Goal: Find specific page/section: Find specific page/section

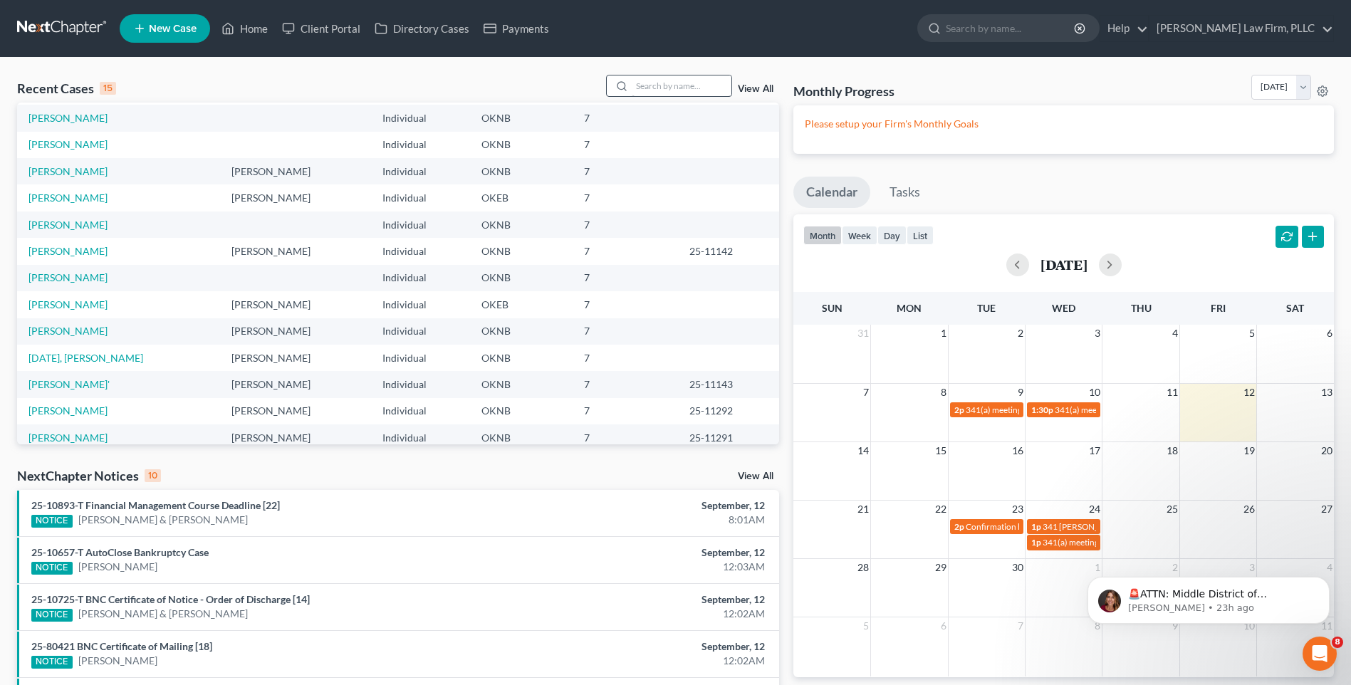
scroll to position [98, 0]
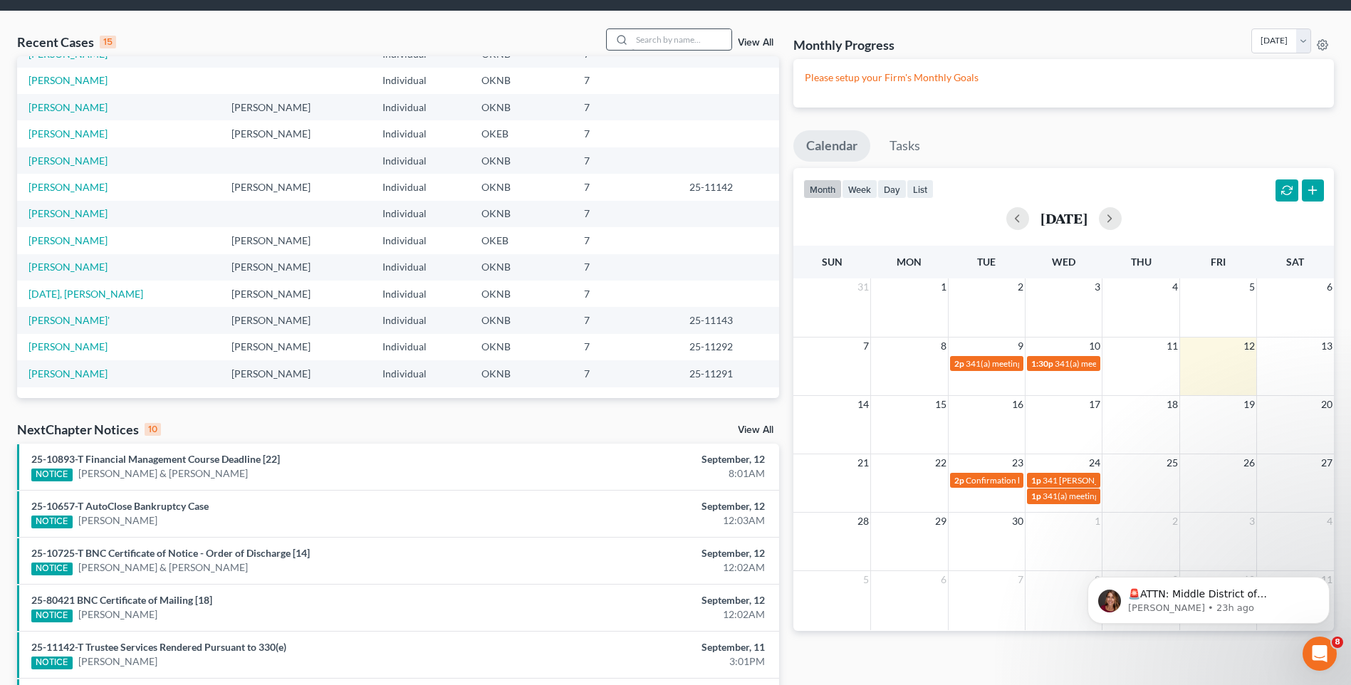
click at [675, 84] on tbody "[PERSON_NAME] Individual OKNB 7 [PERSON_NAME] [PERSON_NAME] Individual OKNB 7 […" at bounding box center [398, 187] width 762 height 400
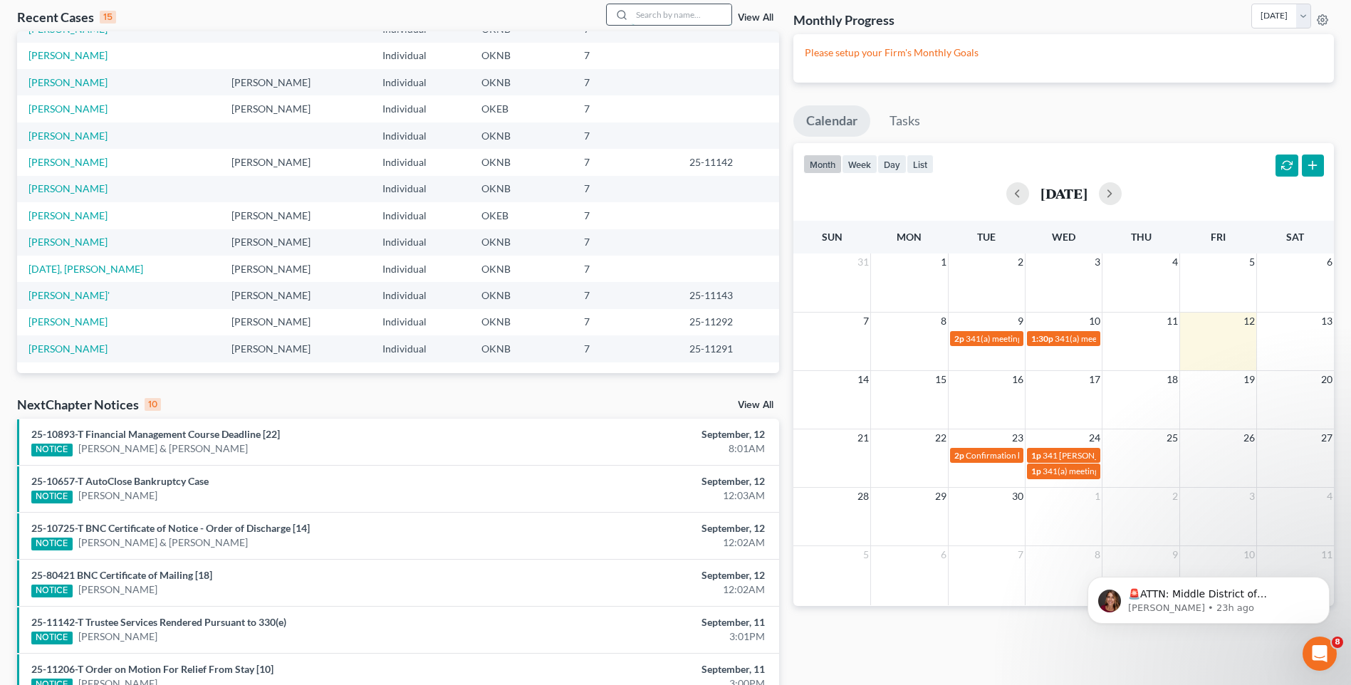
click at [687, 19] on input "search" at bounding box center [682, 14] width 100 height 21
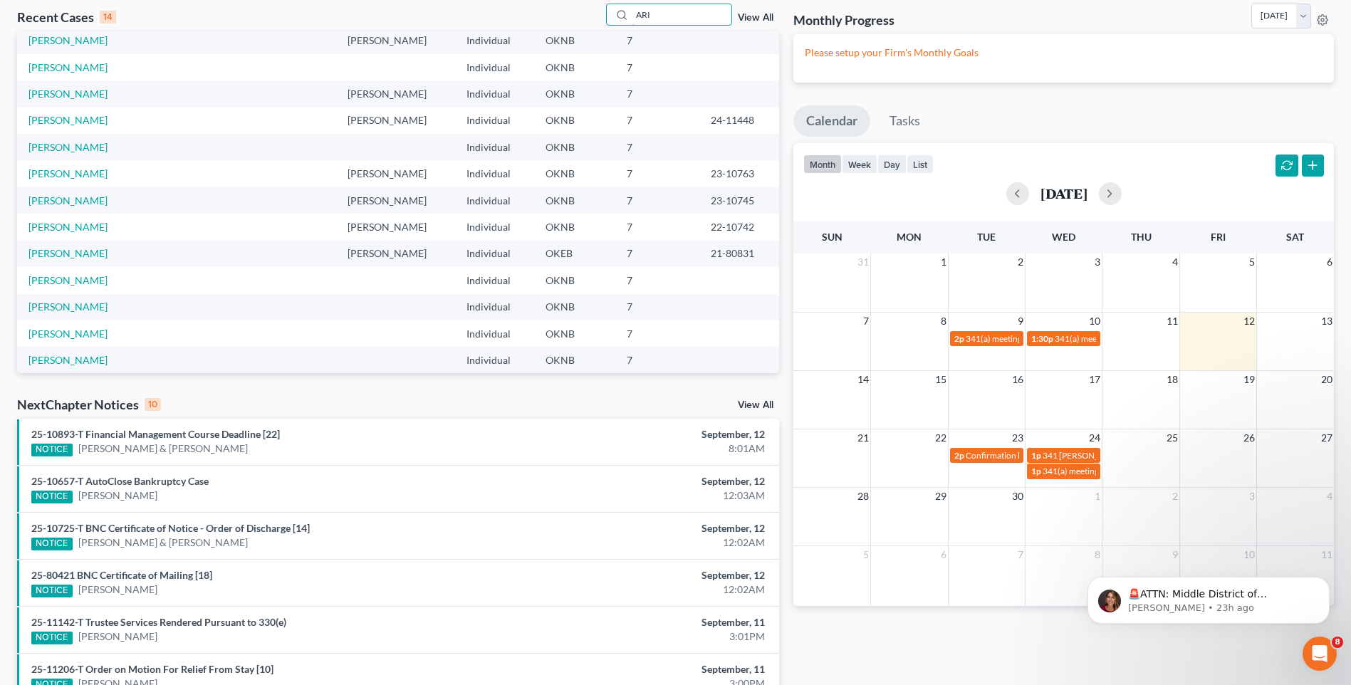
scroll to position [0, 0]
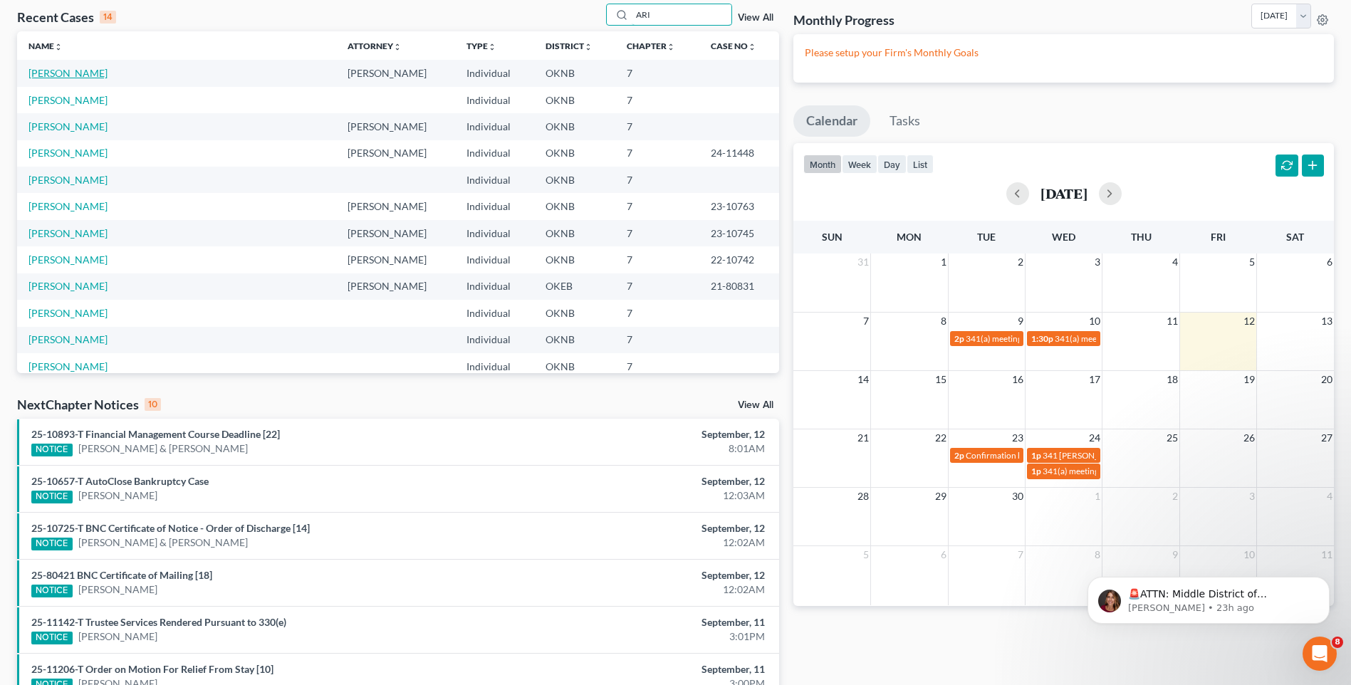
type input "ARI"
click at [82, 76] on link "[PERSON_NAME]" at bounding box center [67, 73] width 79 height 12
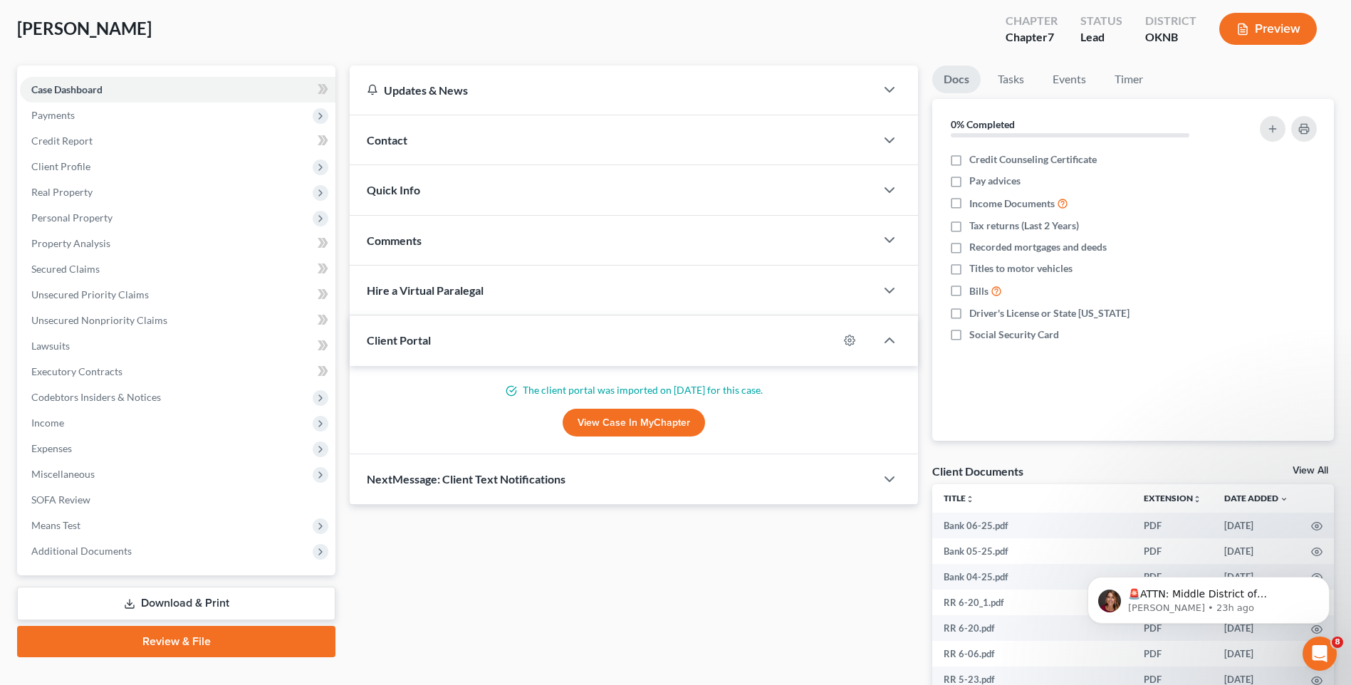
click at [923, 185] on div "Updates & News × [US_STATE] [GEOGRAPHIC_DATA] Notes Take a look at NextChapter'…" at bounding box center [634, 429] width 583 height 726
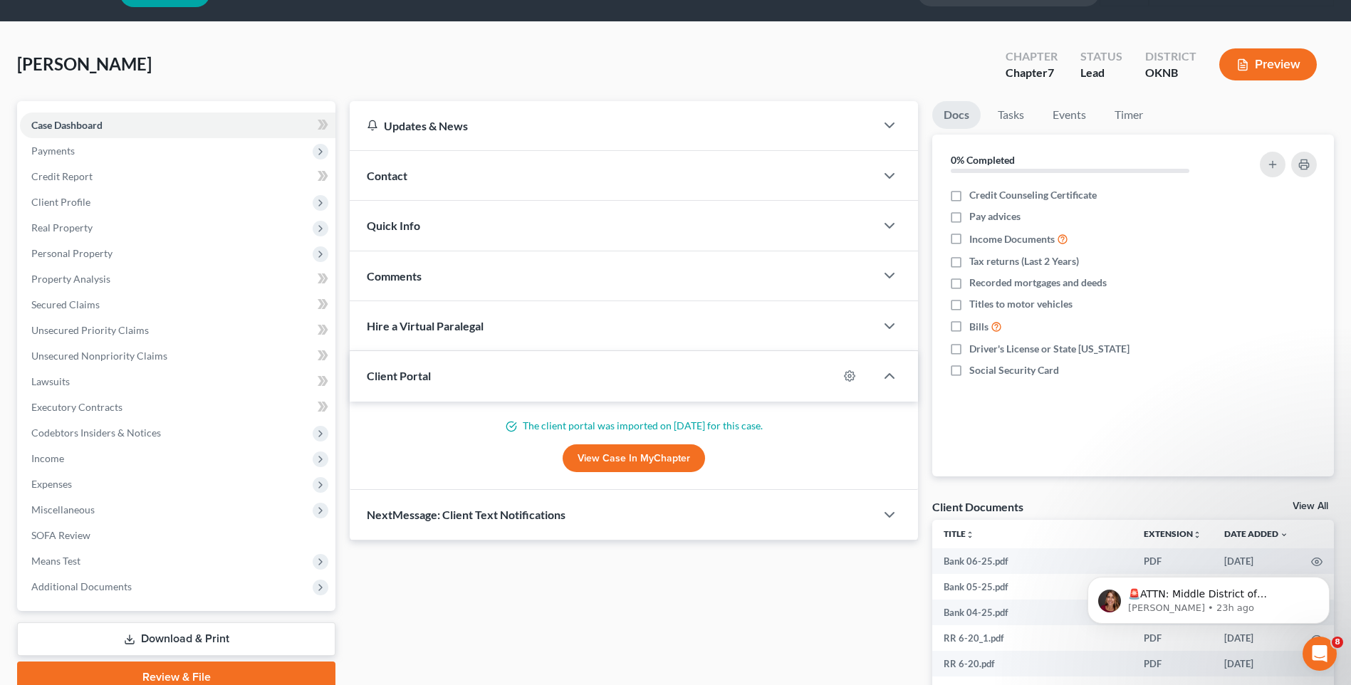
scroll to position [19, 0]
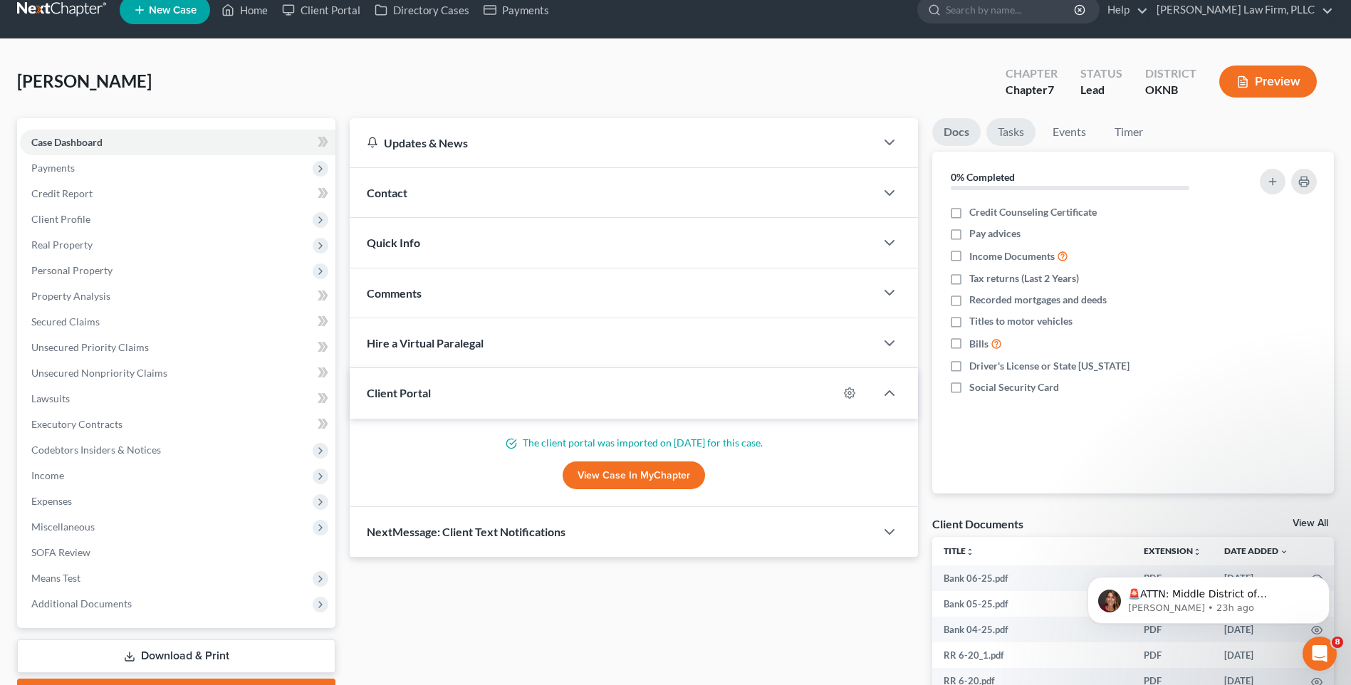
click at [1018, 136] on link "Tasks" at bounding box center [1010, 132] width 49 height 28
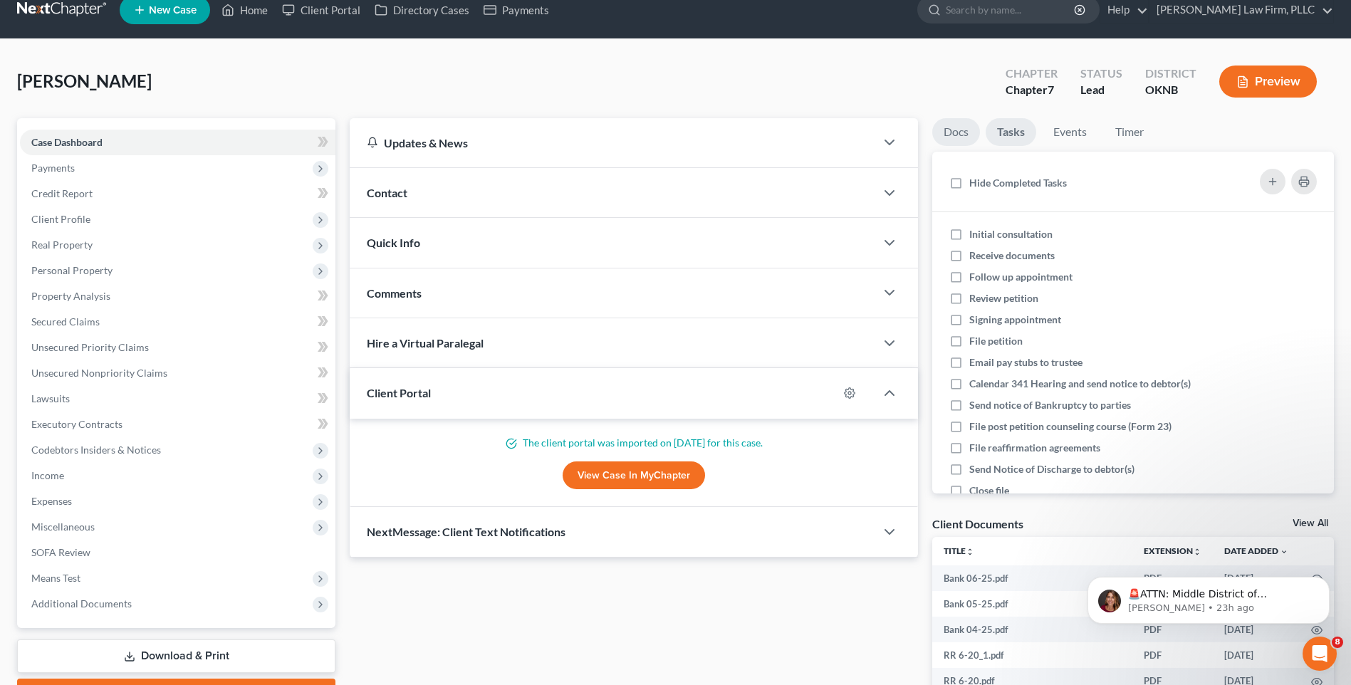
click at [958, 130] on link "Docs" at bounding box center [956, 132] width 48 height 28
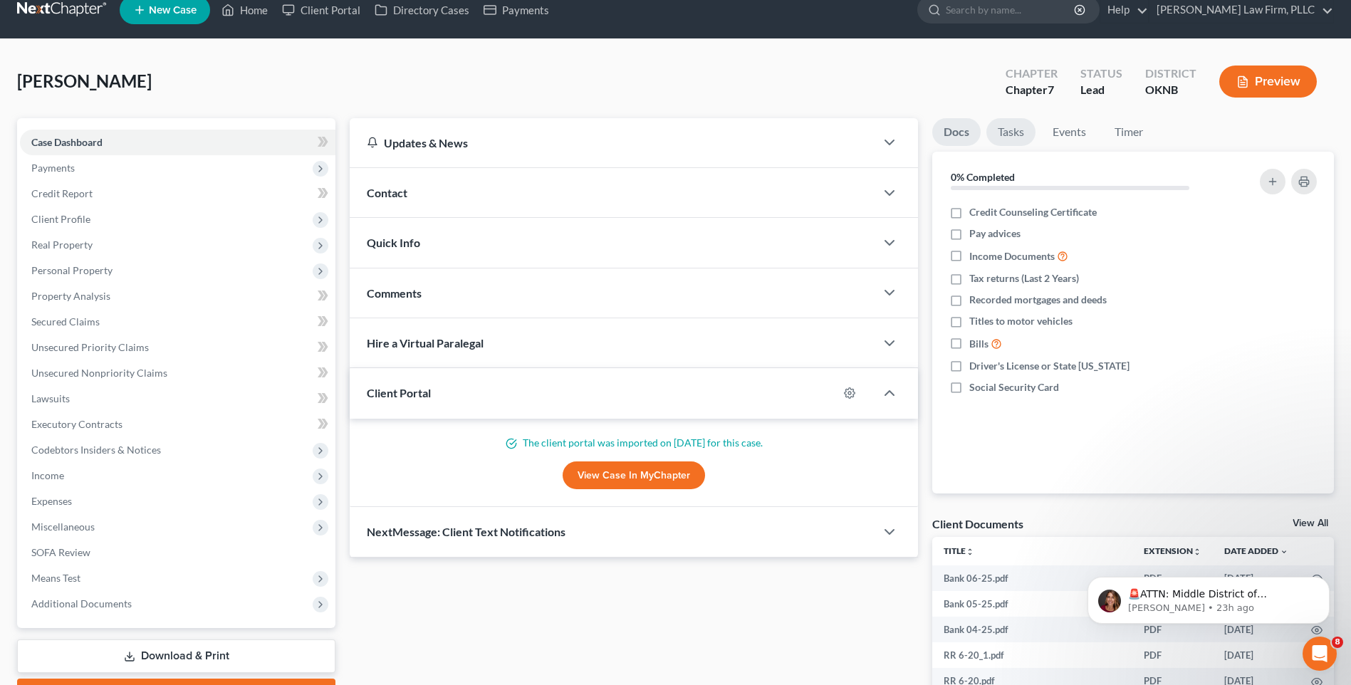
click at [1018, 127] on link "Tasks" at bounding box center [1010, 132] width 49 height 28
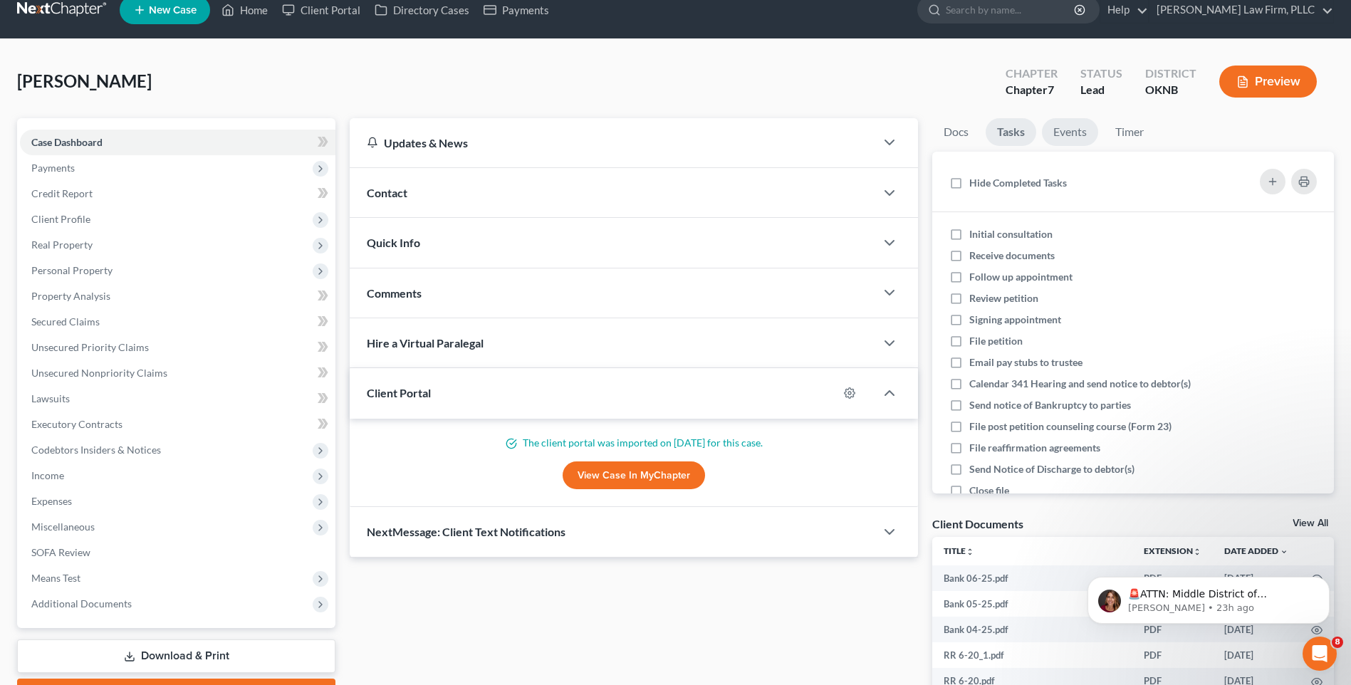
click at [1075, 134] on link "Events" at bounding box center [1070, 132] width 56 height 28
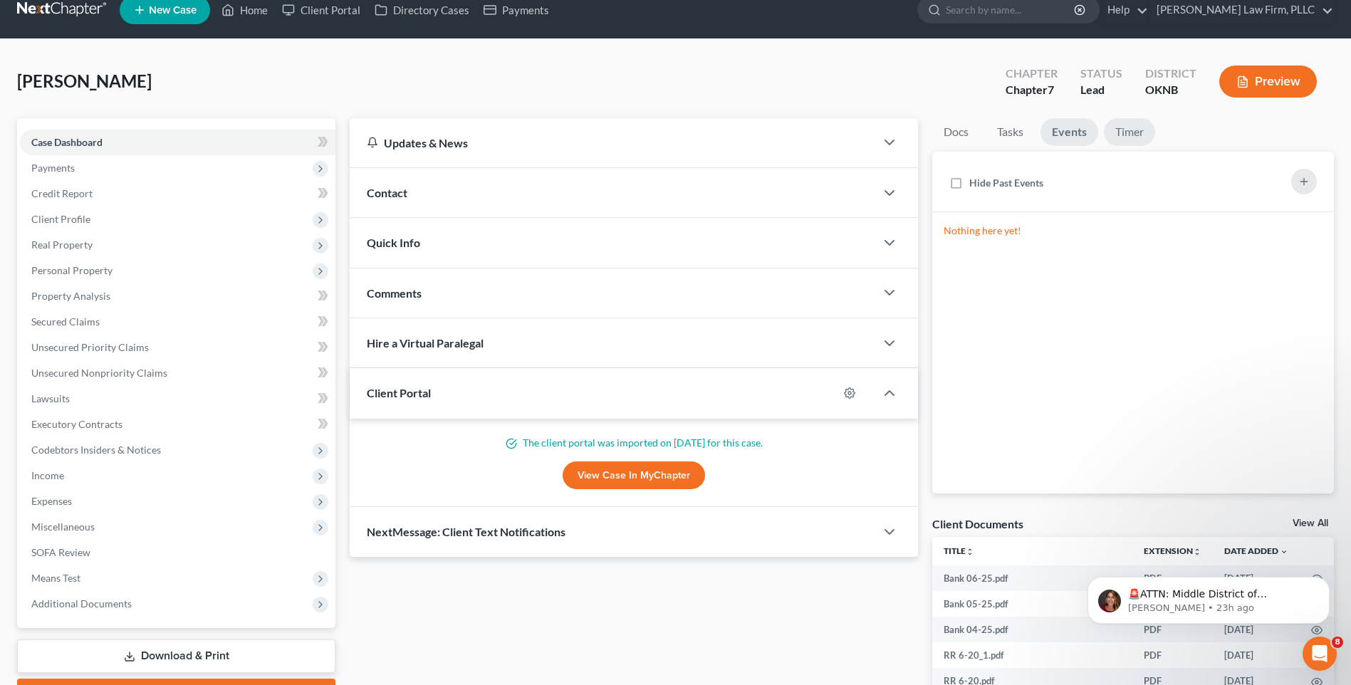
click at [1119, 135] on link "Timer" at bounding box center [1129, 132] width 51 height 28
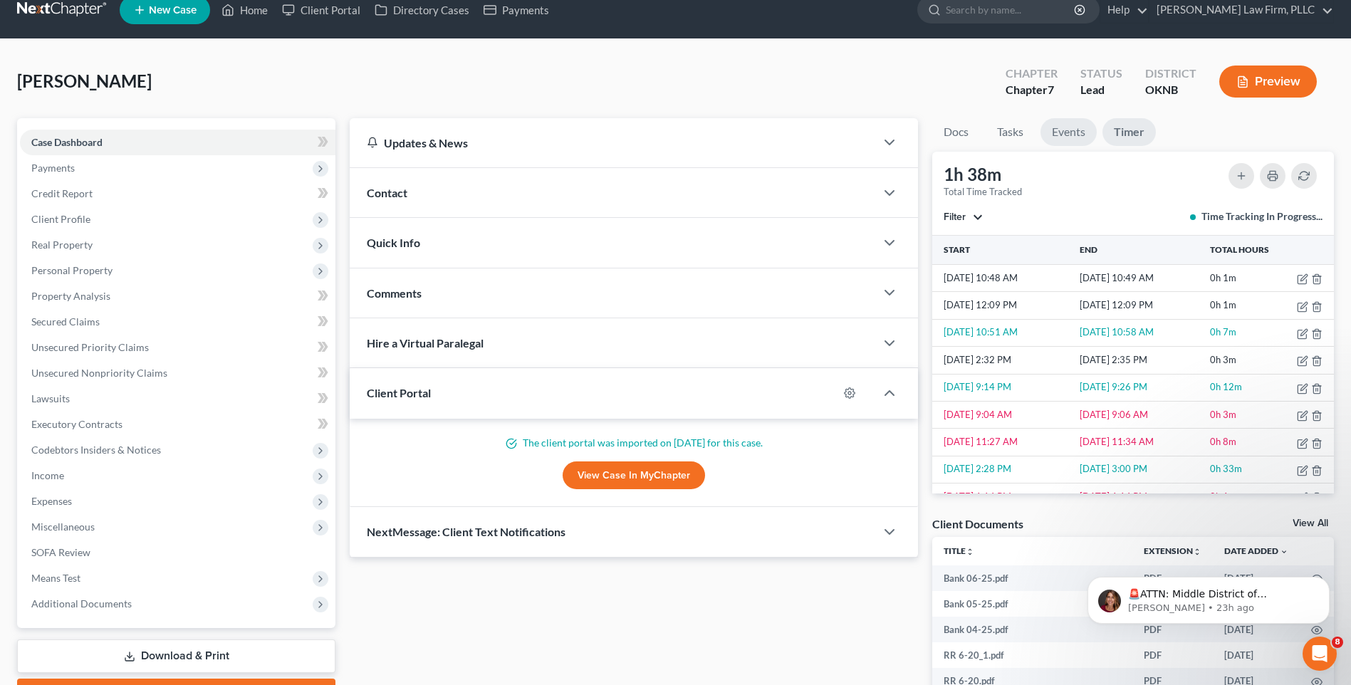
click at [1063, 135] on link "Events" at bounding box center [1069, 132] width 56 height 28
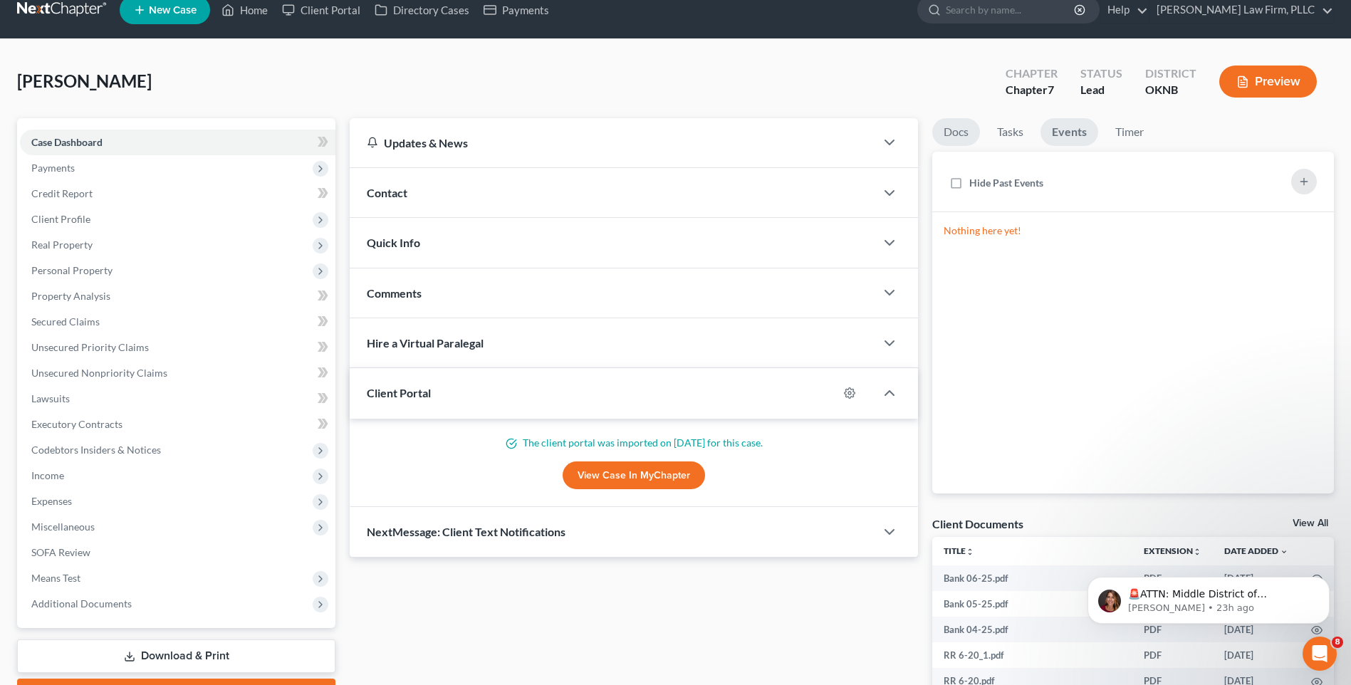
click at [956, 131] on link "Docs" at bounding box center [956, 132] width 48 height 28
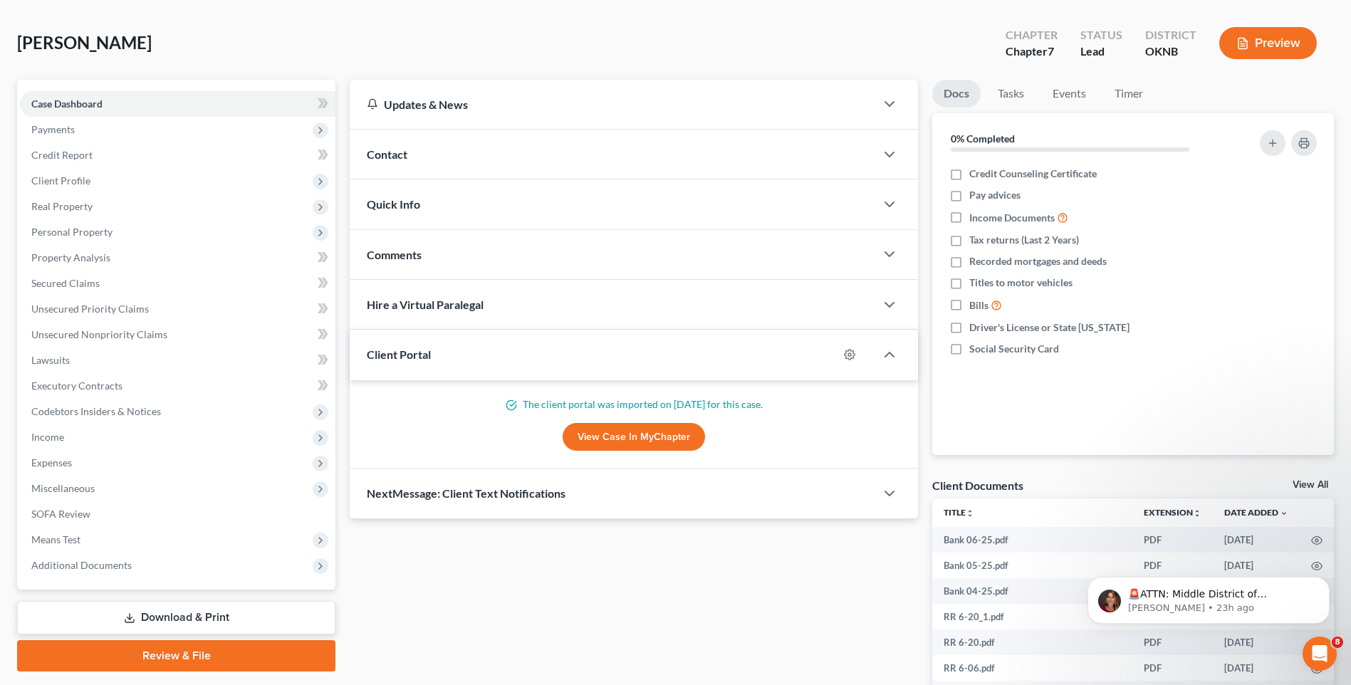
scroll to position [90, 0]
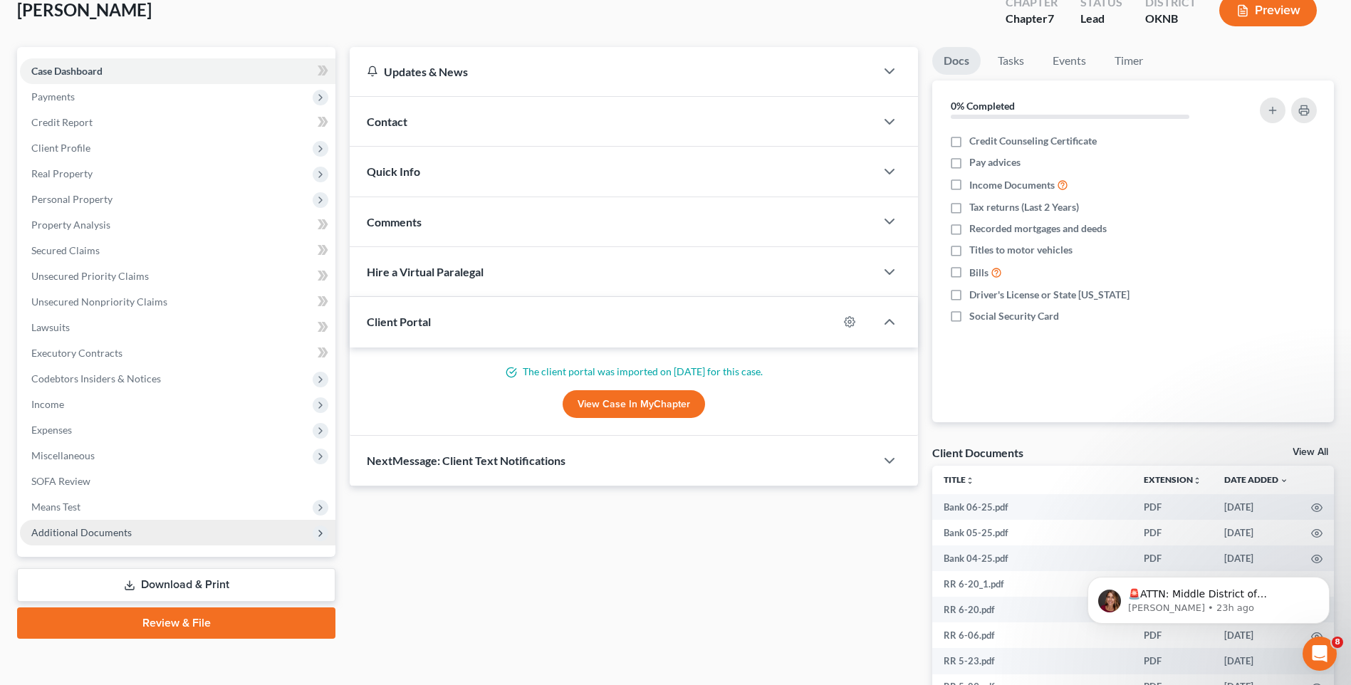
click at [315, 538] on icon at bounding box center [320, 533] width 11 height 11
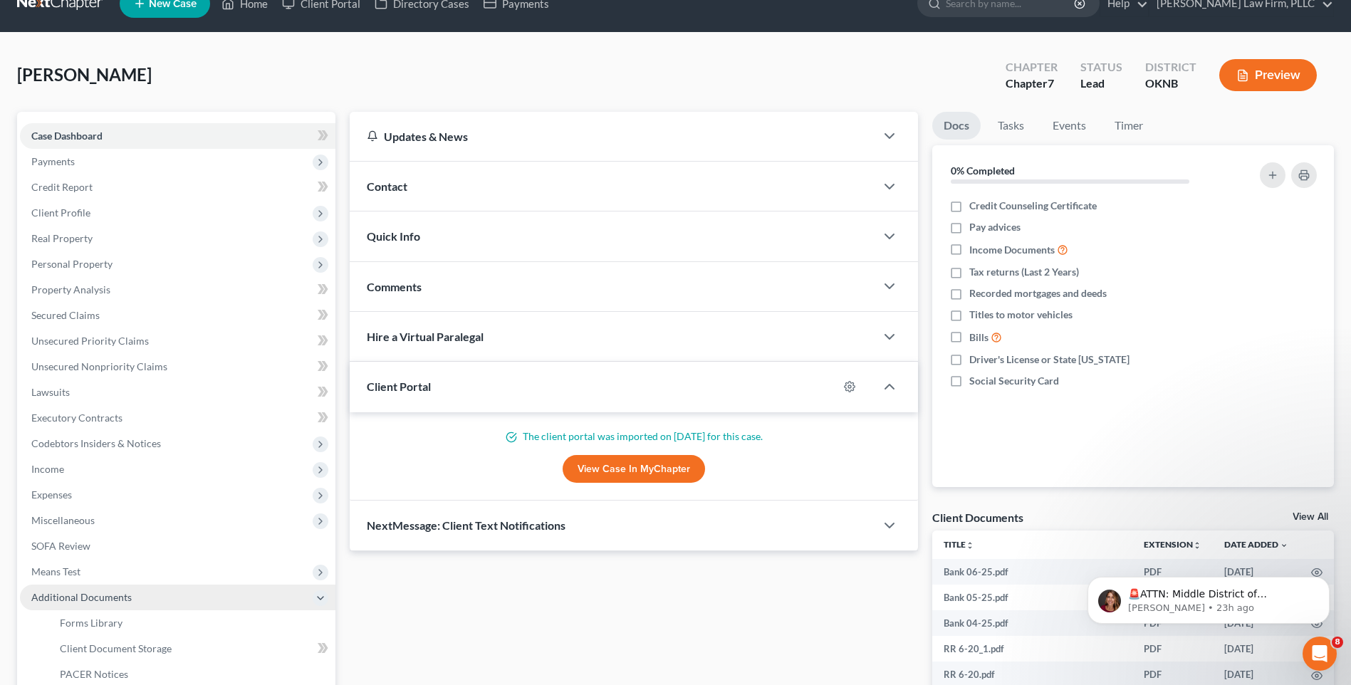
scroll to position [0, 0]
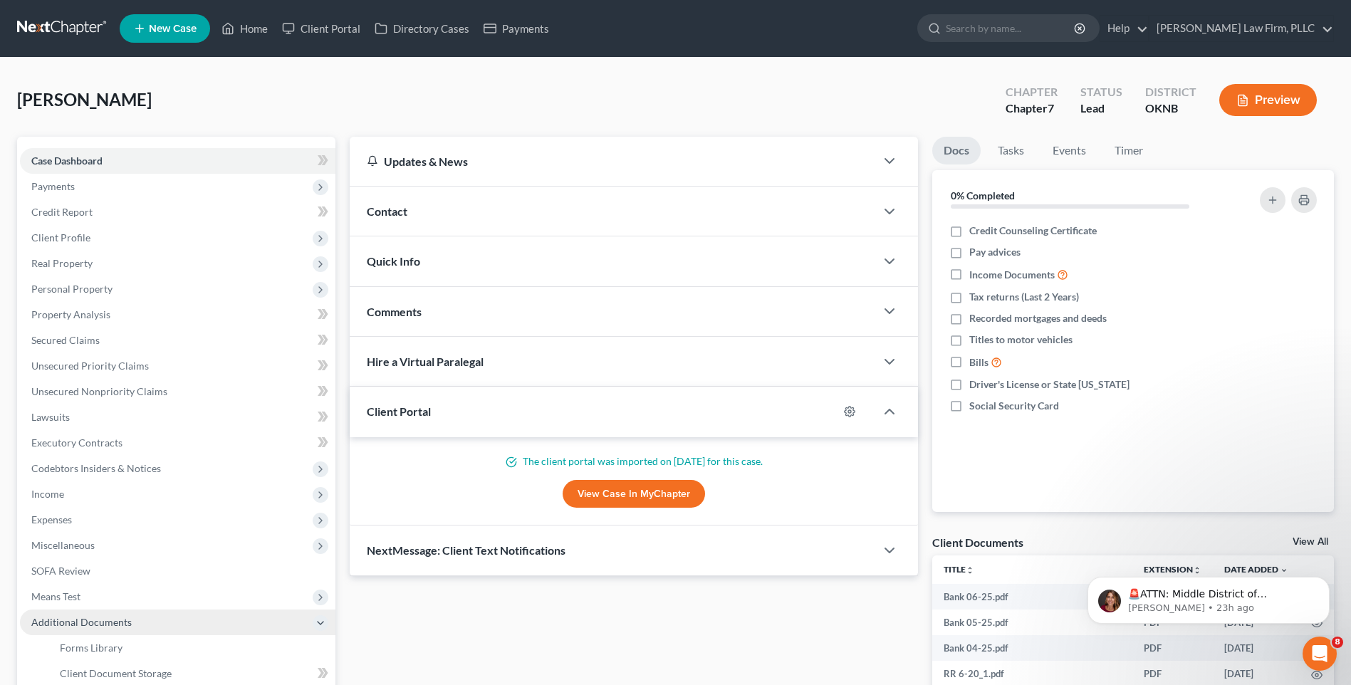
click at [509, 105] on div "[PERSON_NAME] Upgraded Chapter Chapter 7 Status Lead District OKNB Preview" at bounding box center [675, 106] width 1317 height 62
drag, startPoint x: 132, startPoint y: 101, endPoint x: 73, endPoint y: 102, distance: 59.1
click at [73, 102] on div "[PERSON_NAME] Upgraded Chapter Chapter 7 Status Lead District OKNB Preview" at bounding box center [675, 106] width 1317 height 62
drag, startPoint x: 73, startPoint y: 102, endPoint x: 191, endPoint y: 100, distance: 118.2
click at [191, 100] on div "[PERSON_NAME] Upgraded Chapter Chapter 7 Status Lead District OKNB Preview" at bounding box center [675, 106] width 1317 height 62
